Goal: Task Accomplishment & Management: Manage account settings

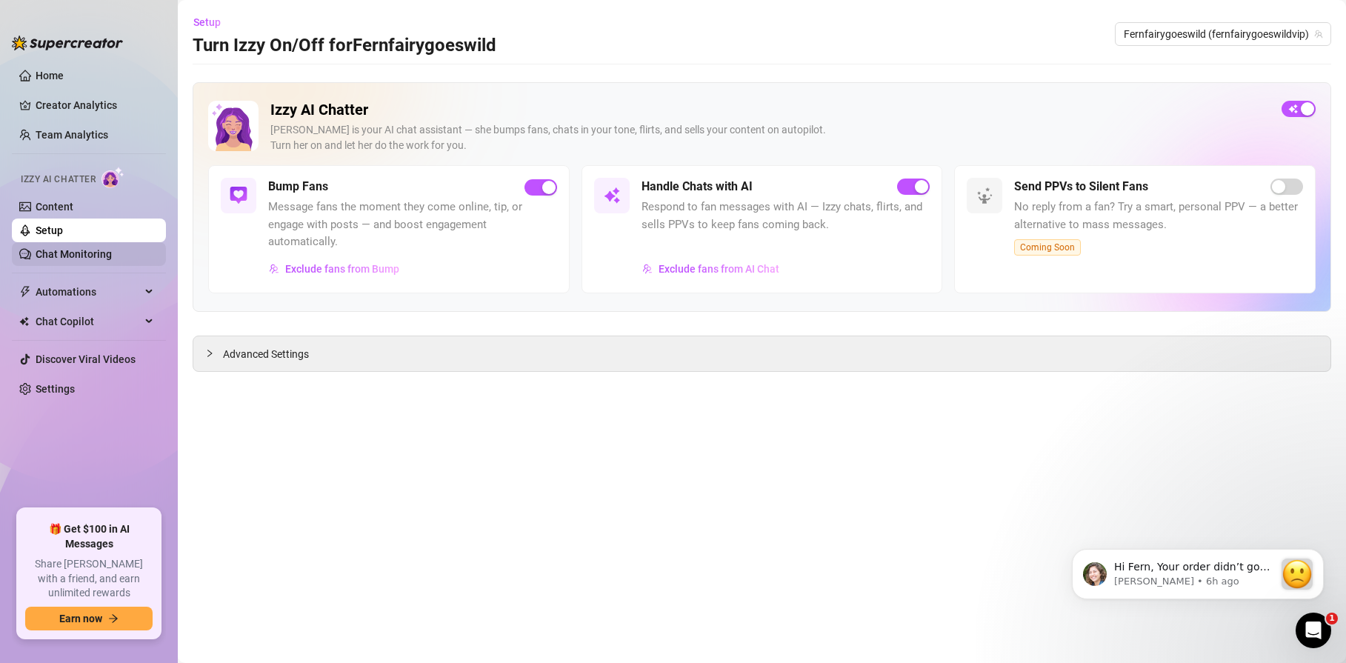
click at [89, 257] on link "Chat Monitoring" at bounding box center [74, 254] width 76 height 12
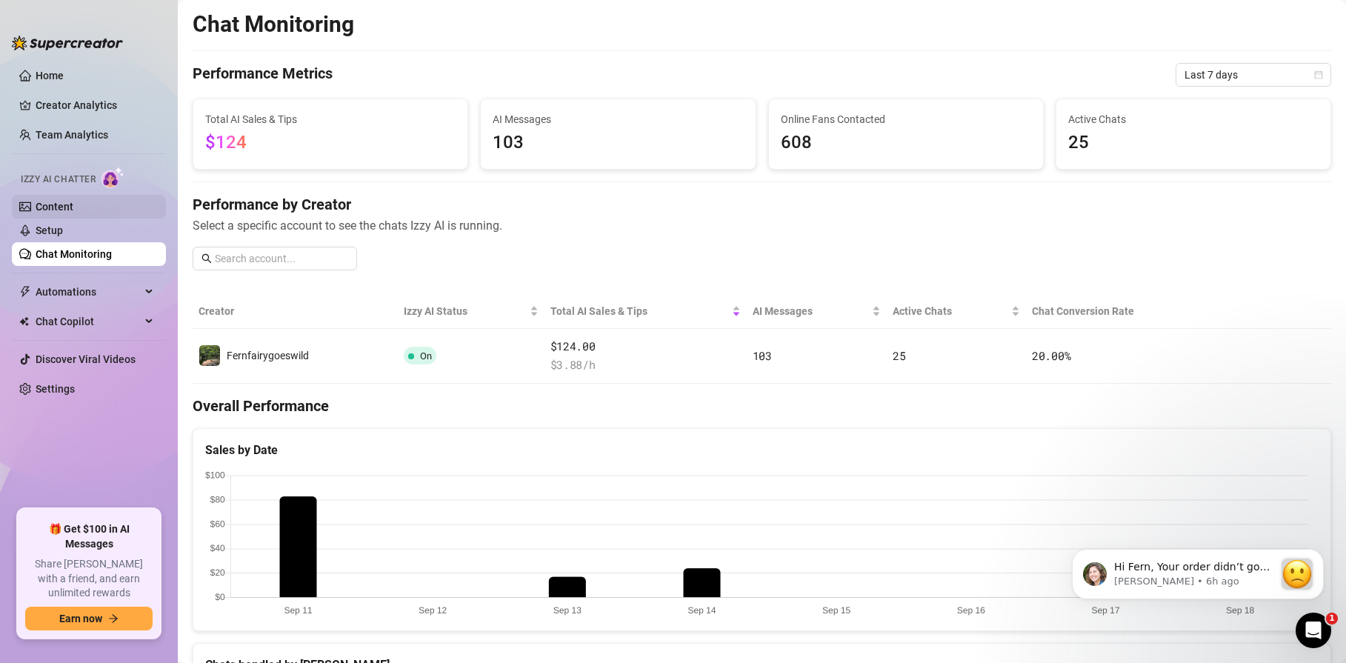
click at [70, 213] on link "Content" at bounding box center [55, 207] width 38 height 12
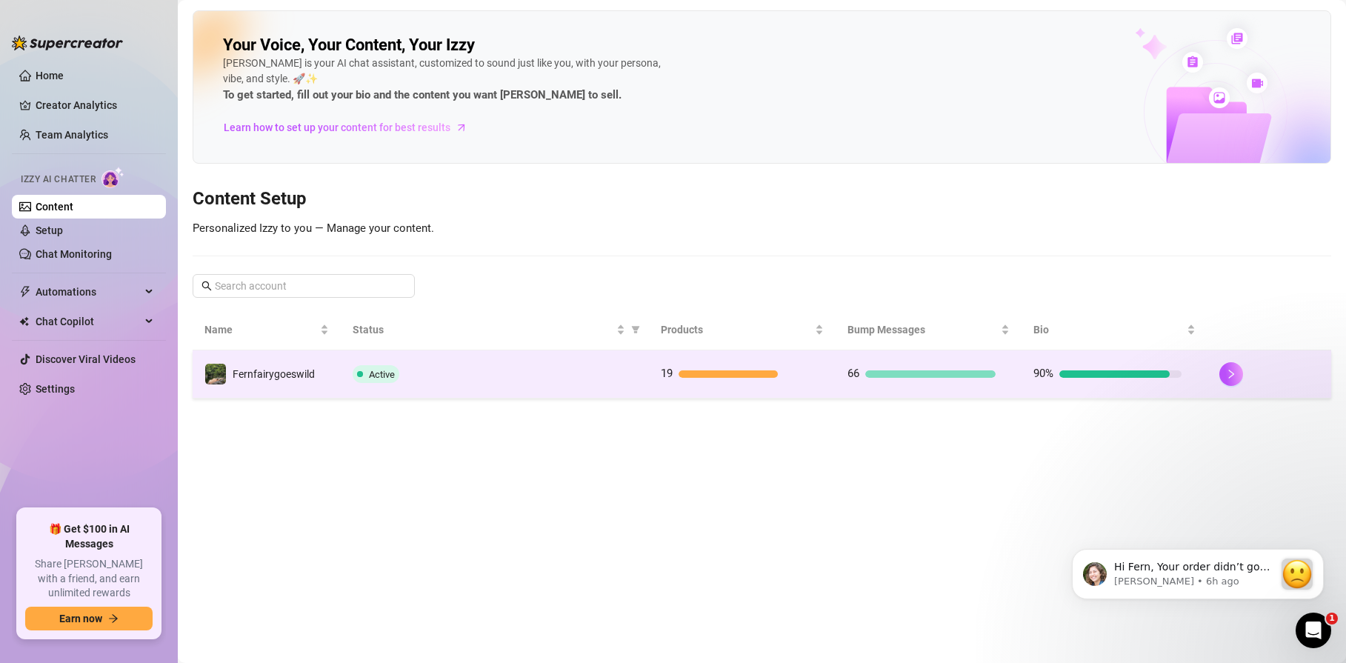
click at [301, 371] on span "Fernfairygoeswild" at bounding box center [274, 374] width 82 height 12
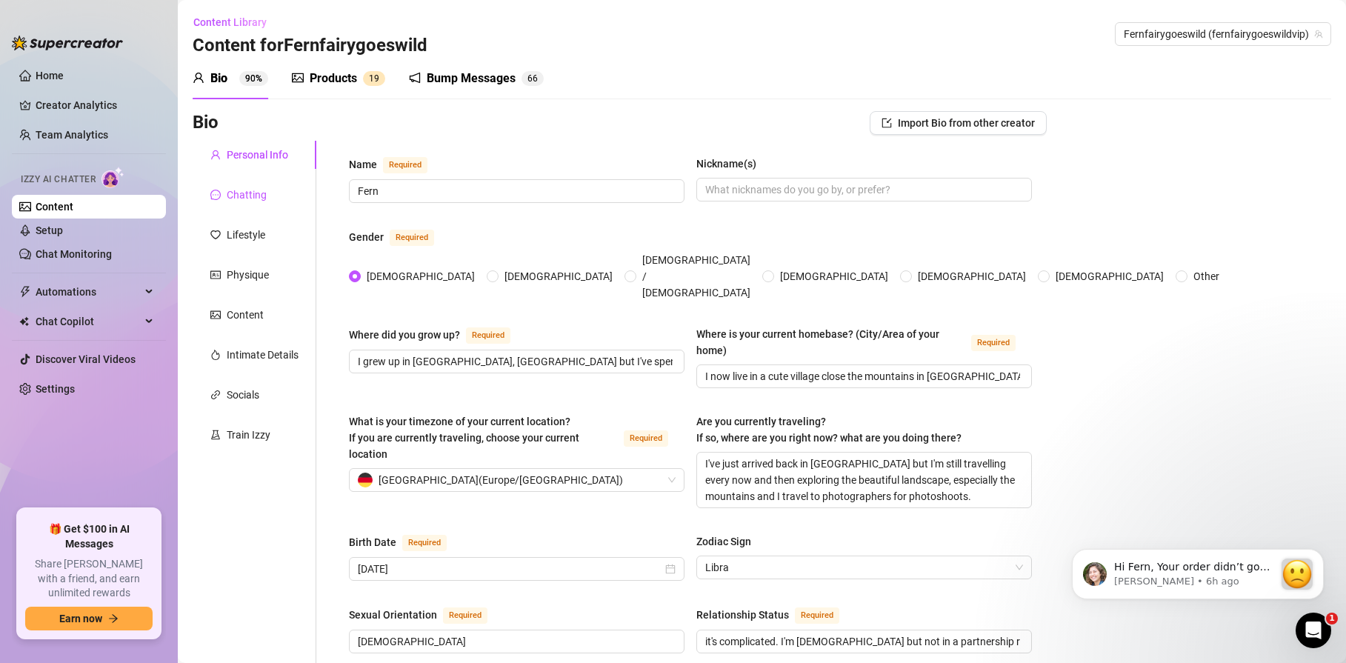
click at [234, 196] on div "Chatting" at bounding box center [247, 195] width 40 height 16
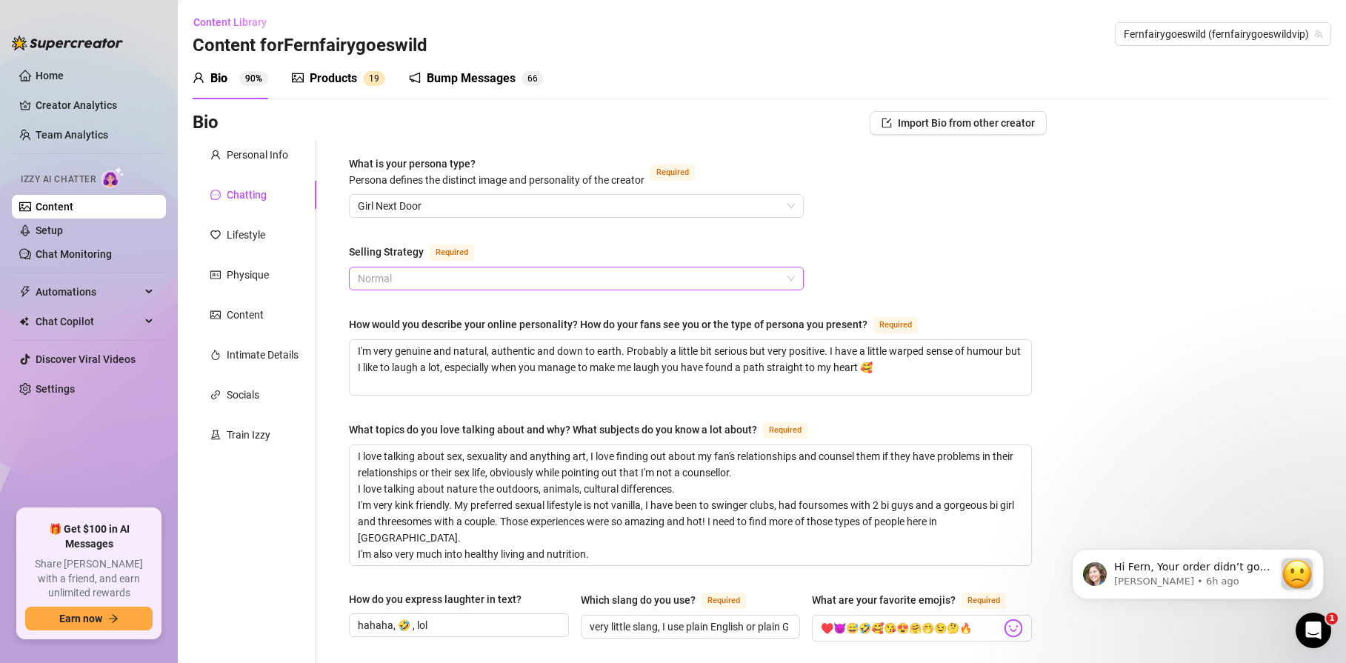
click at [787, 278] on span "Normal" at bounding box center [576, 278] width 437 height 22
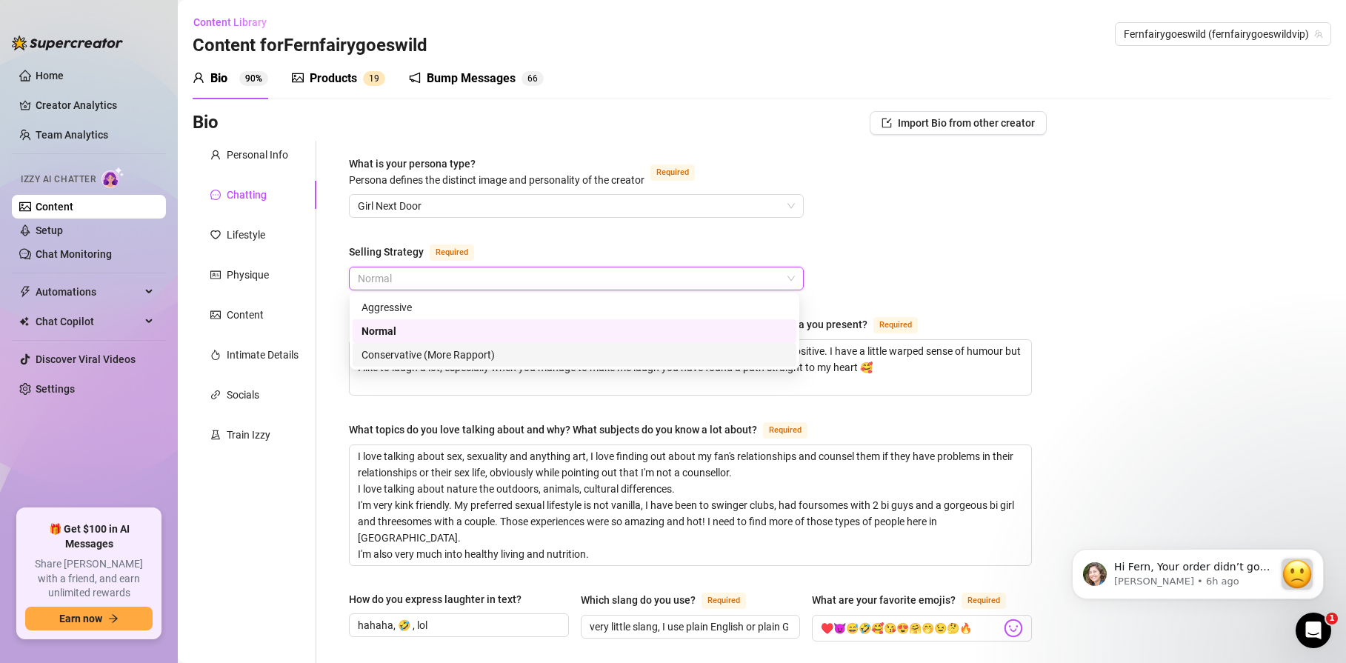
click at [435, 352] on div "Conservative (More Rapport)" at bounding box center [574, 355] width 426 height 16
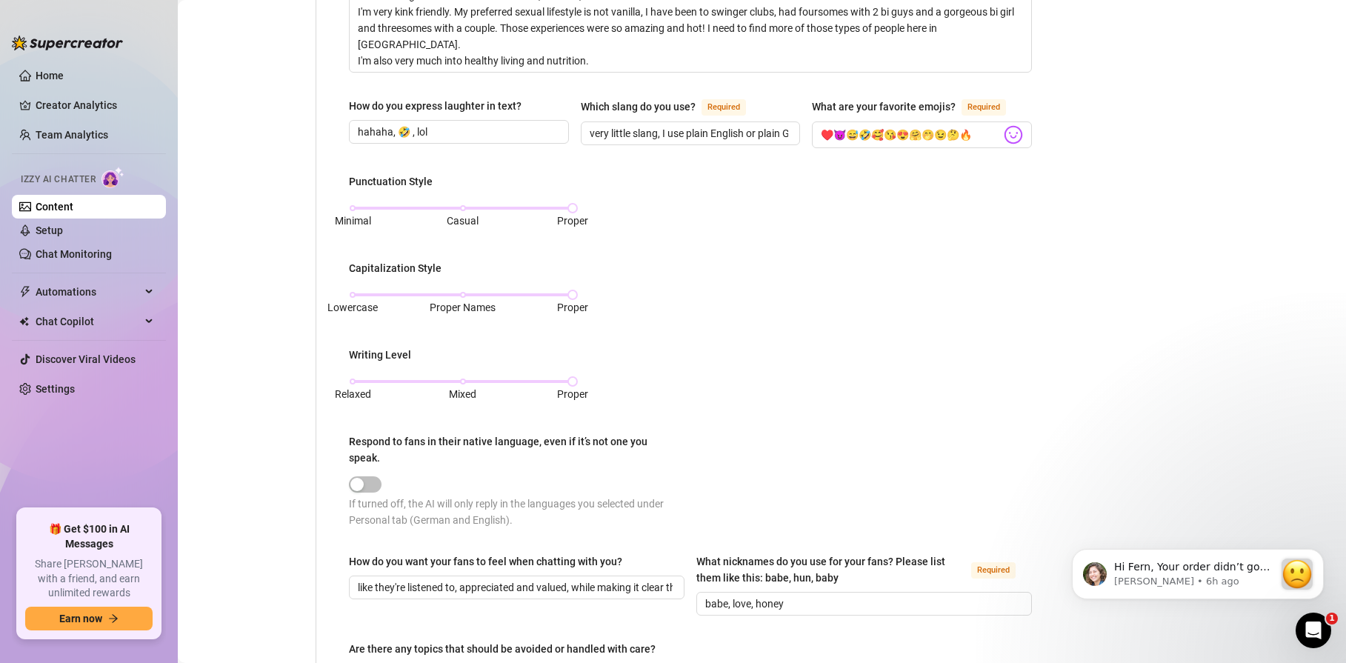
scroll to position [792, 0]
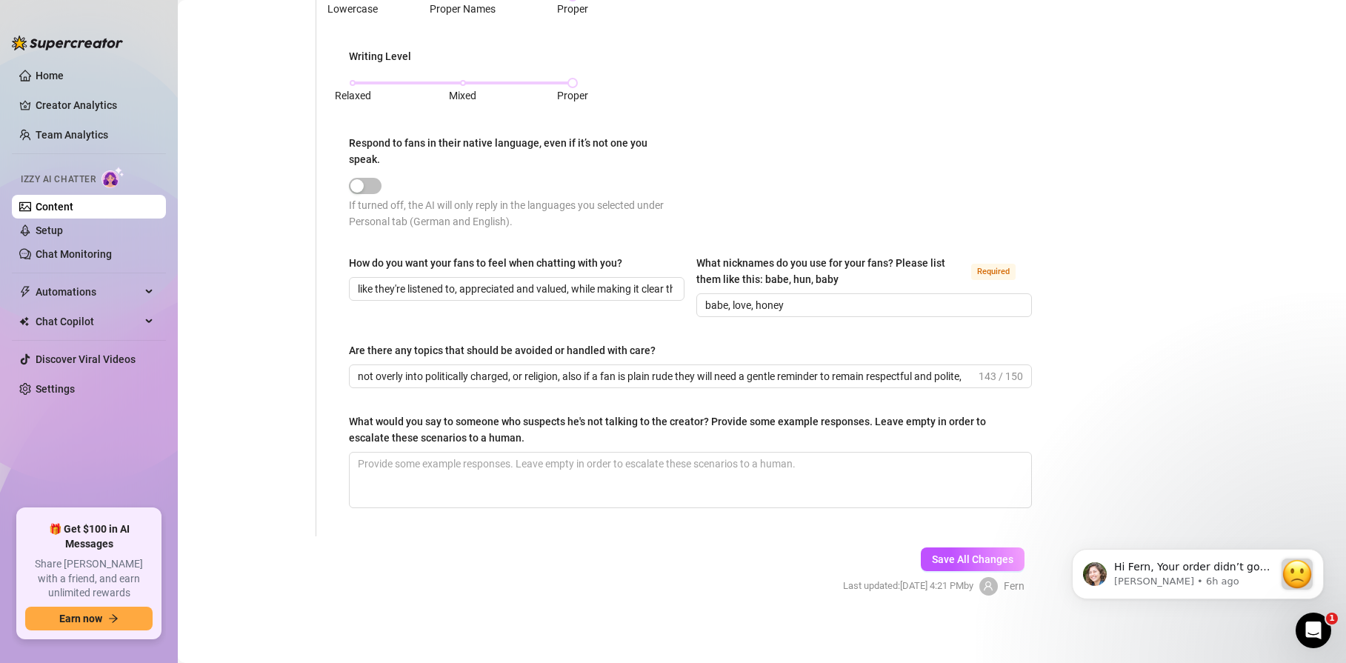
click at [961, 568] on div "Save All Changes Last updated: [DATE] 4:21 PM by [PERSON_NAME]" at bounding box center [934, 571] width 226 height 70
click at [960, 558] on span "Save All Changes" at bounding box center [972, 559] width 81 height 12
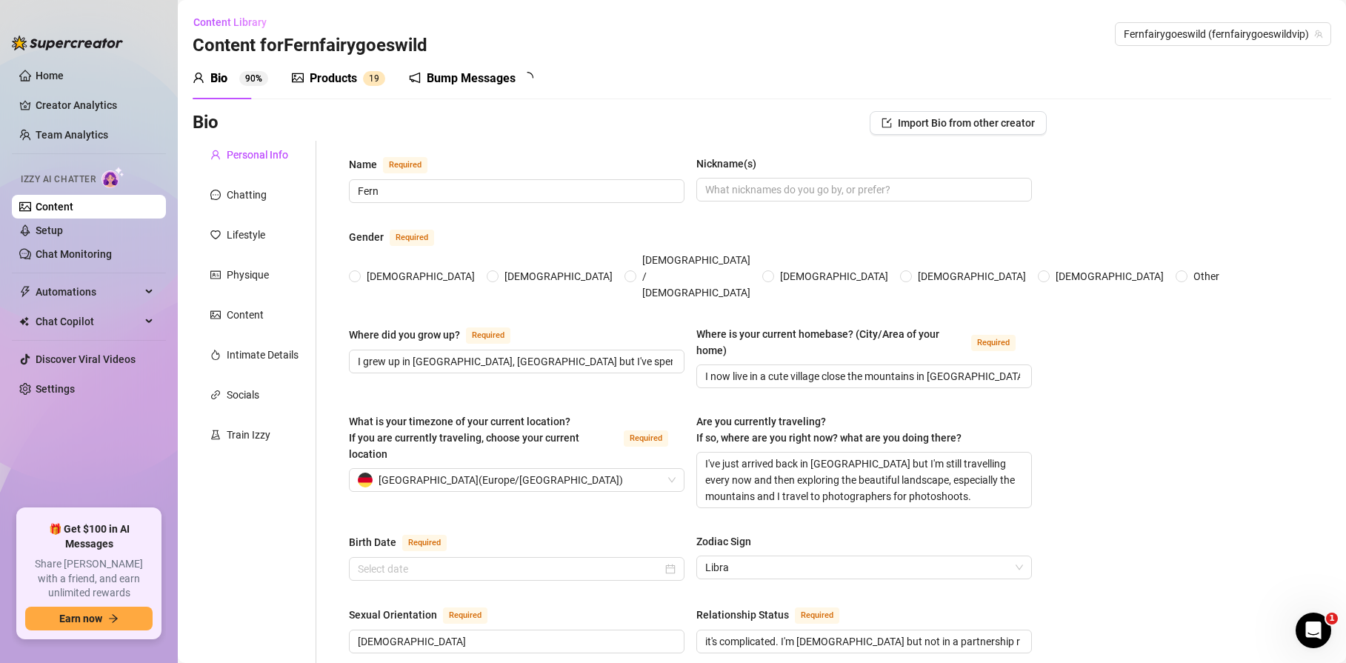
radio input "true"
type input "[DATE]"
click at [275, 196] on div "Chatting" at bounding box center [255, 195] width 124 height 28
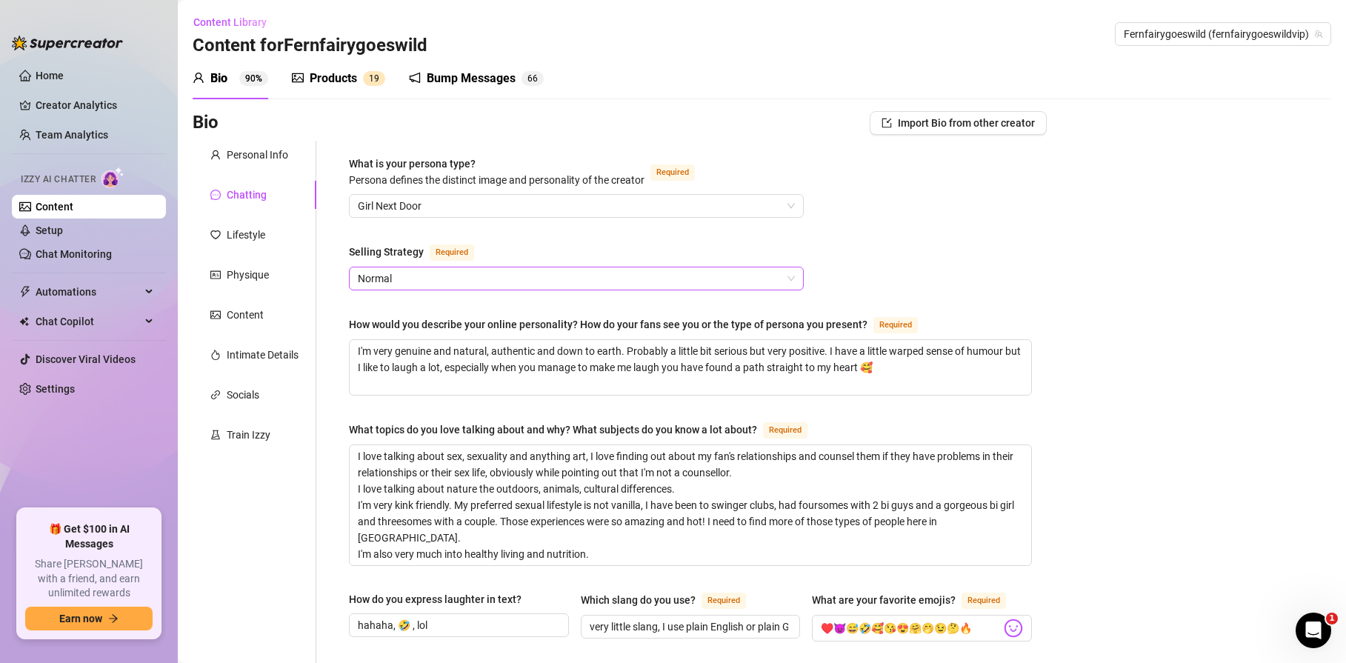
click at [784, 278] on span "Normal" at bounding box center [576, 278] width 437 height 22
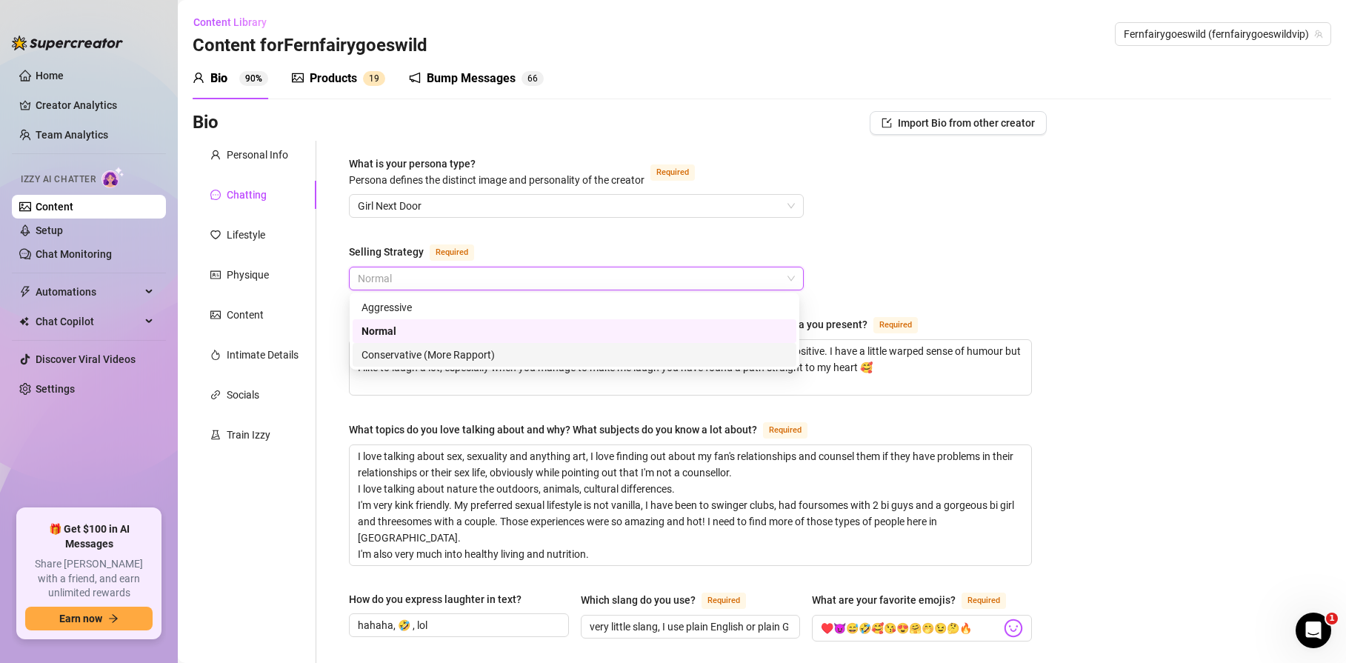
click at [459, 348] on div "Conservative (More Rapport)" at bounding box center [574, 355] width 426 height 16
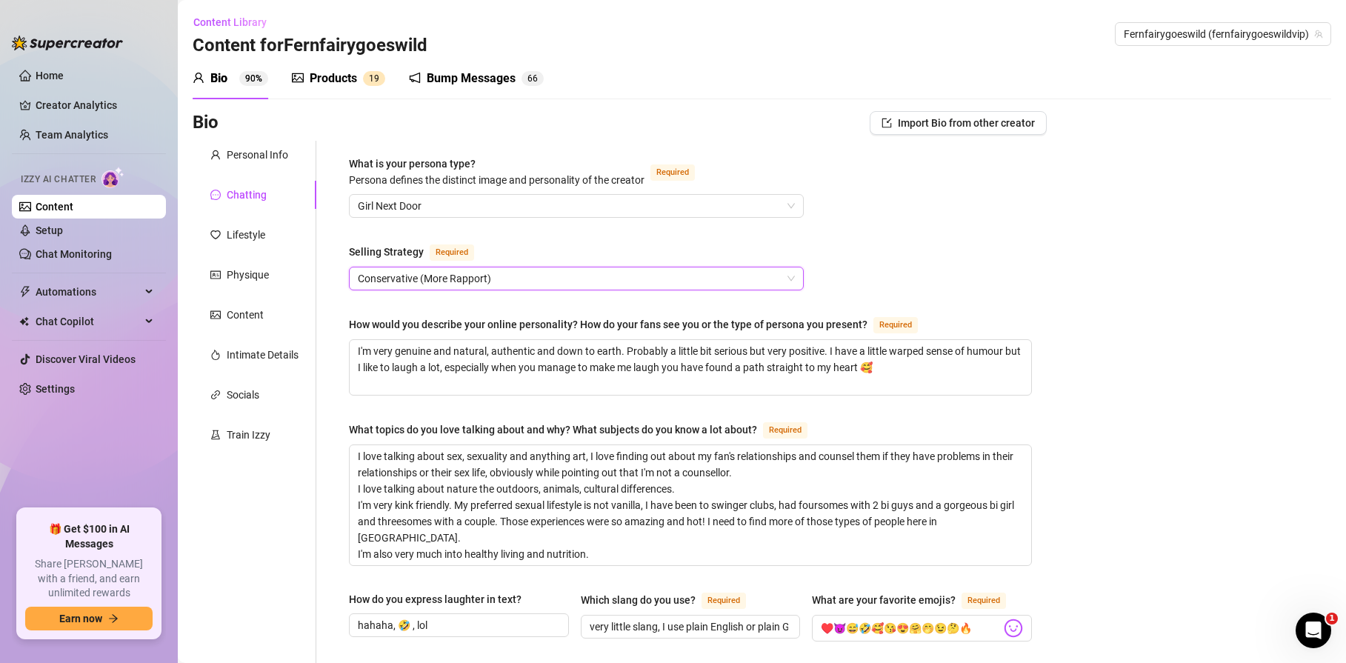
scroll to position [792, 0]
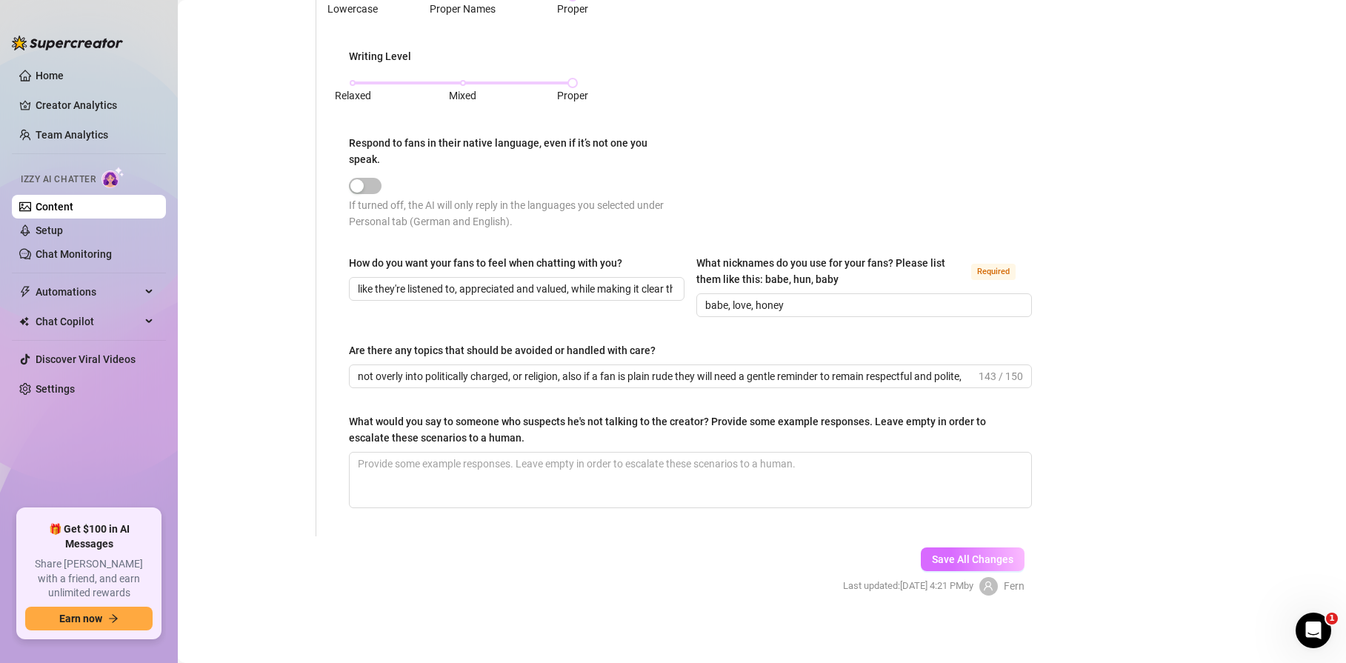
click at [986, 555] on span "Save All Changes" at bounding box center [972, 559] width 81 height 12
click at [44, 233] on link "Setup" at bounding box center [49, 230] width 27 height 12
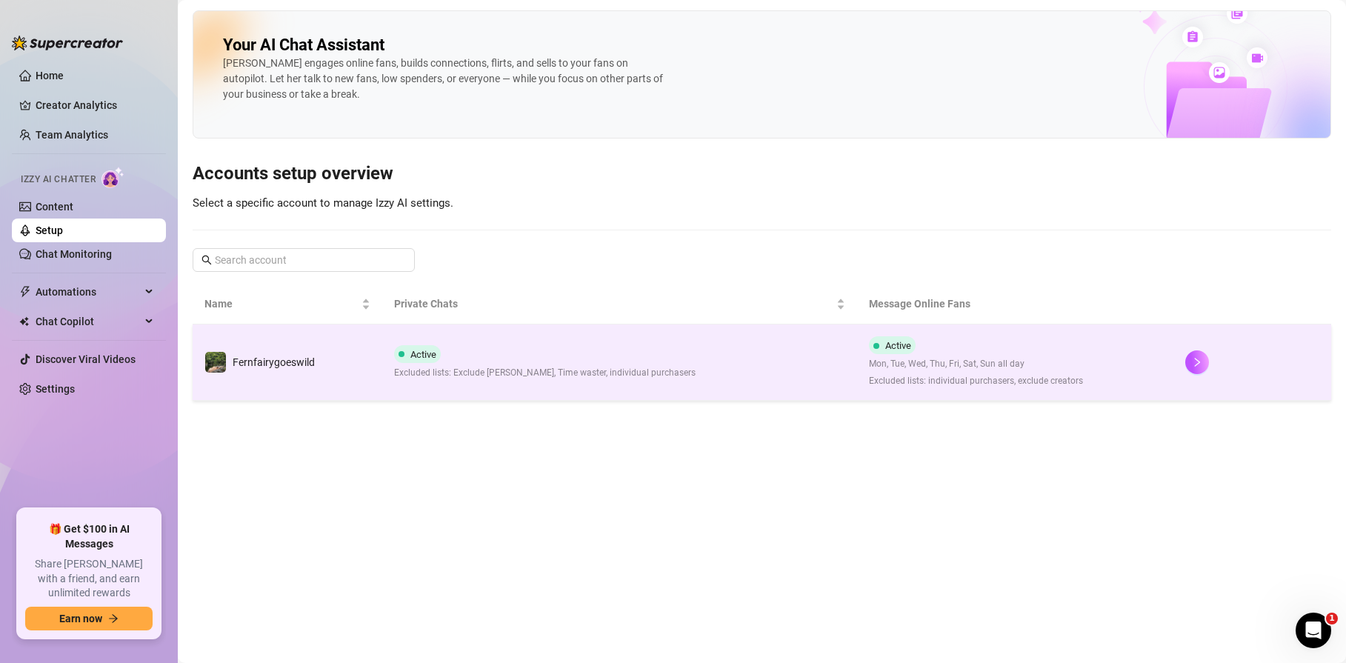
click at [482, 361] on div "Active Excluded lists: Exclude Fred, Time waster, individual purchasers" at bounding box center [544, 362] width 301 height 35
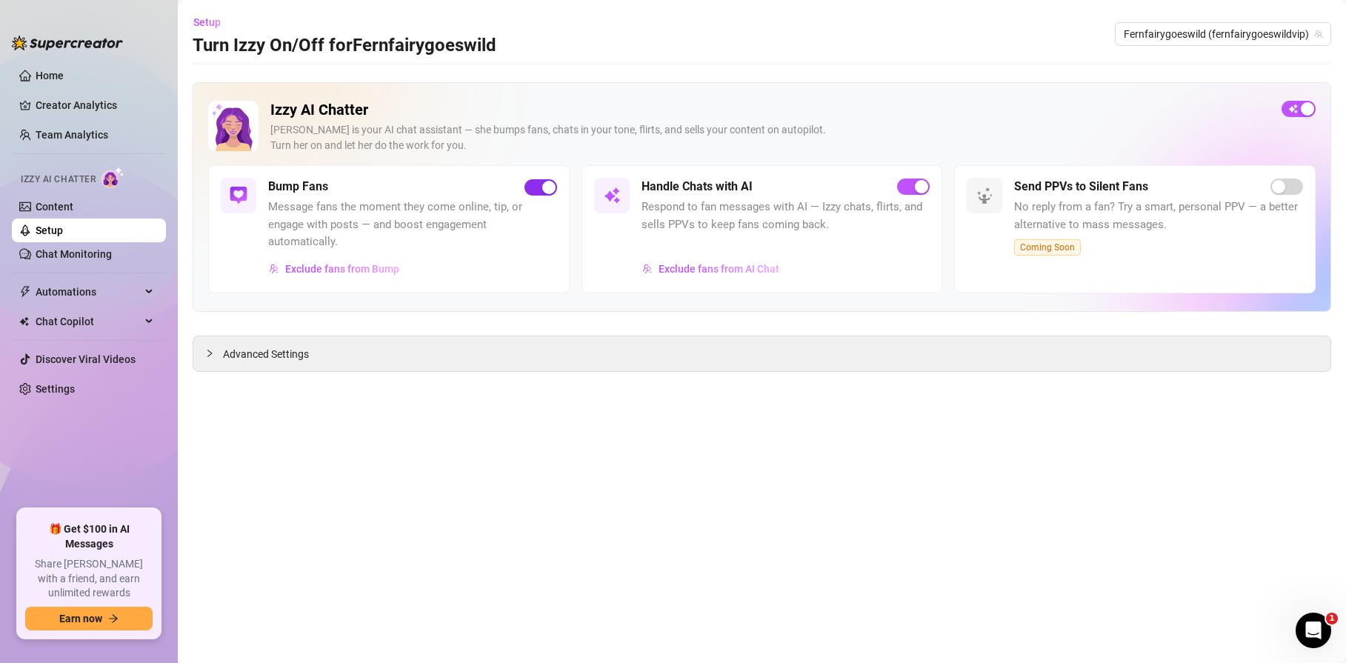
click at [537, 187] on span "button" at bounding box center [540, 187] width 33 height 16
click at [81, 253] on link "Chat Monitoring" at bounding box center [74, 254] width 76 height 12
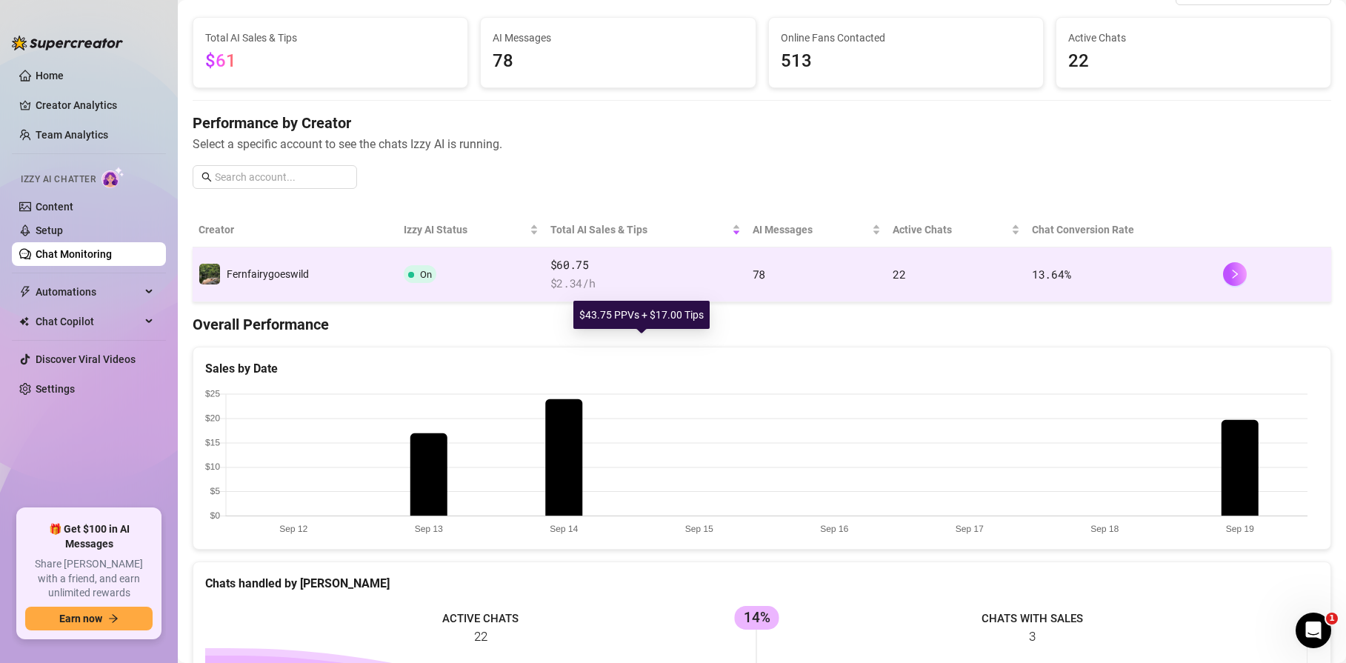
scroll to position [213, 0]
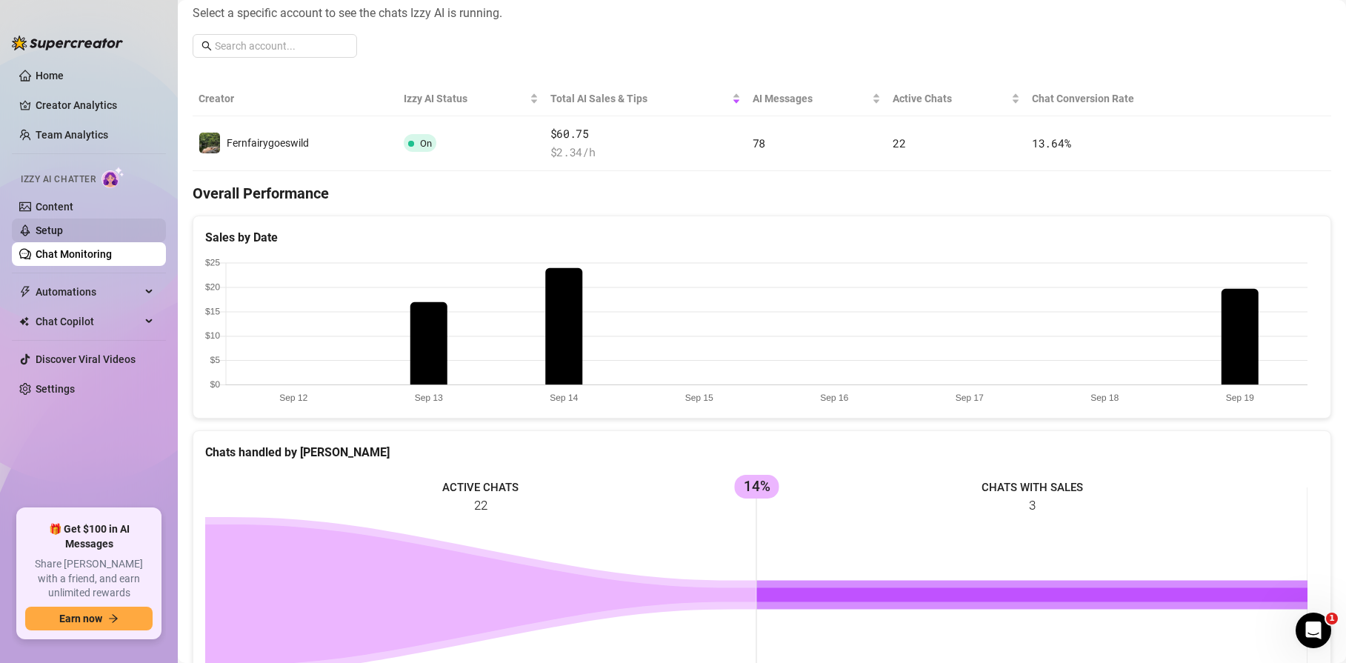
click at [56, 230] on link "Setup" at bounding box center [49, 230] width 27 height 12
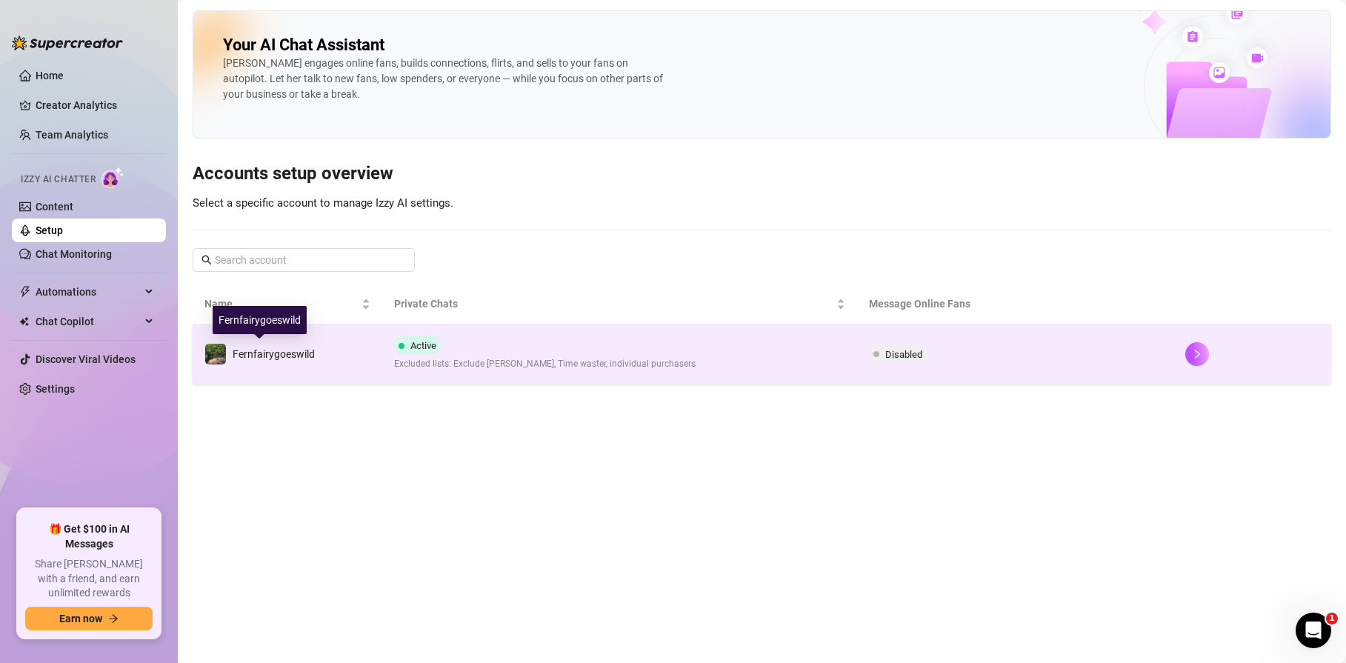
click at [267, 348] on span "Fernfairygoeswild" at bounding box center [274, 354] width 82 height 12
